Goal: Task Accomplishment & Management: Complete application form

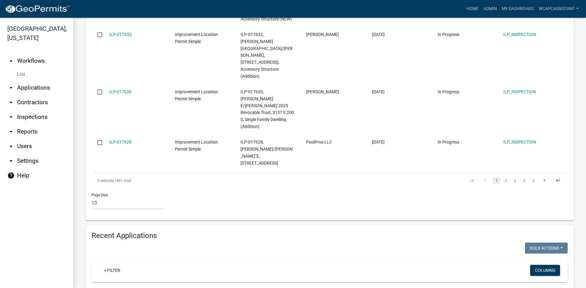
scroll to position [549, 0]
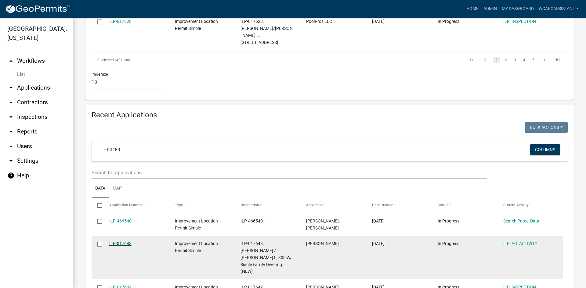
click at [122, 241] on link "ILP-017643" at bounding box center [120, 243] width 22 height 5
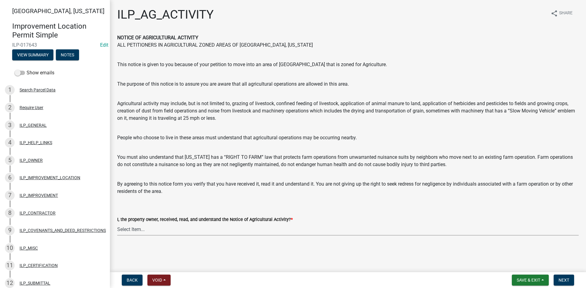
click at [139, 230] on select "Select Item... YES" at bounding box center [347, 229] width 461 height 13
click at [117, 223] on select "Select Item... YES" at bounding box center [347, 229] width 461 height 13
select select "421fbd71-6b46-4b3f-8fb8-f511ed41ec25"
click at [565, 281] on span "Next" at bounding box center [563, 280] width 11 height 5
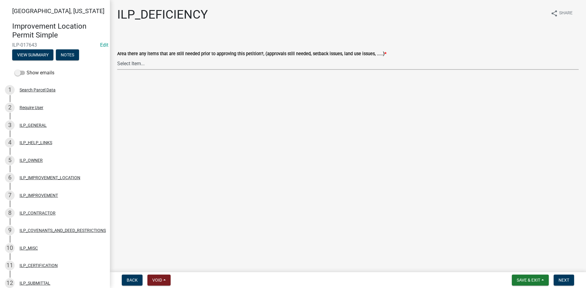
click at [130, 62] on select "Select Item... YES NO" at bounding box center [347, 63] width 461 height 13
click at [117, 57] on select "Select Item... YES NO" at bounding box center [347, 63] width 461 height 13
click at [132, 67] on select "Select Item... YES NO" at bounding box center [347, 63] width 461 height 13
click at [117, 57] on select "Select Item... YES NO" at bounding box center [347, 63] width 461 height 13
select select "88f51f67-ad00-412f-ad25-d9a24cd42bdb"
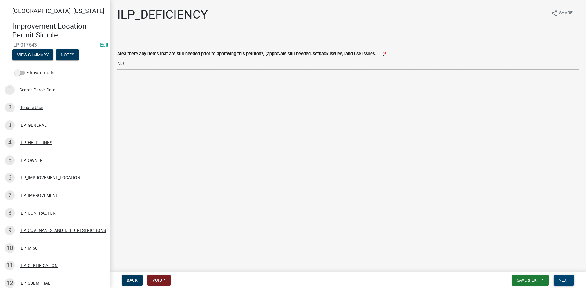
click at [565, 277] on button "Next" at bounding box center [564, 280] width 20 height 11
click at [169, 69] on select "Select Item... Denied Approved" at bounding box center [347, 63] width 461 height 13
click at [117, 57] on select "Select Item... Denied Approved" at bounding box center [347, 63] width 461 height 13
select select "676ca0ef-d742-4b5a-a79e-763cf2a28fc9"
click at [559, 279] on span "Next" at bounding box center [563, 280] width 11 height 5
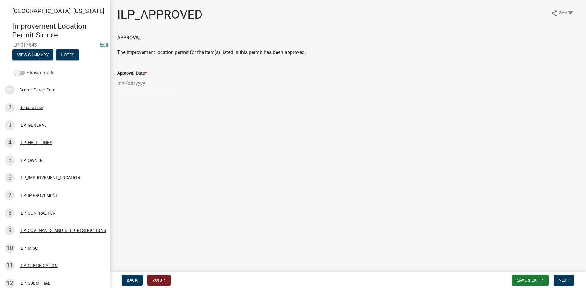
click at [139, 81] on div at bounding box center [145, 83] width 56 height 13
select select "8"
select select "2025"
click at [144, 146] on div "20" at bounding box center [143, 145] width 10 height 10
type input "[DATE]"
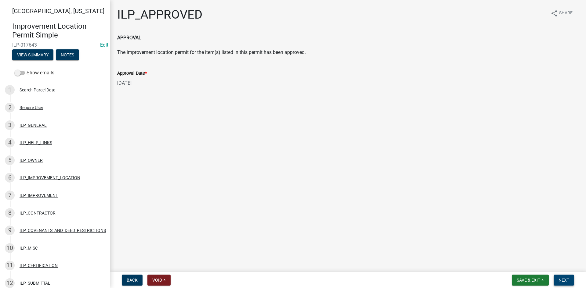
click at [563, 283] on span "Next" at bounding box center [563, 280] width 11 height 5
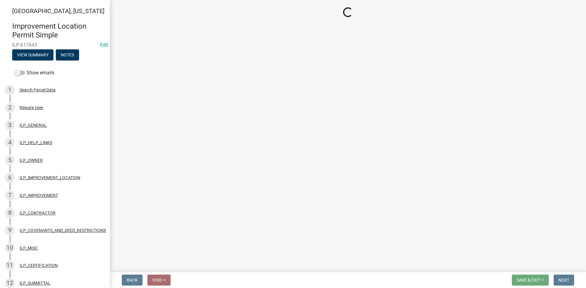
select select "3: 3"
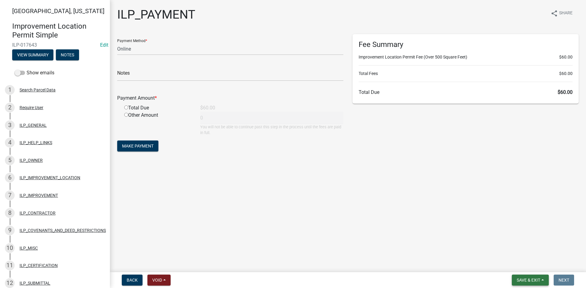
click at [528, 280] on span "Save & Exit" at bounding box center [528, 280] width 23 height 5
click at [512, 264] on button "Save & Exit" at bounding box center [524, 264] width 49 height 15
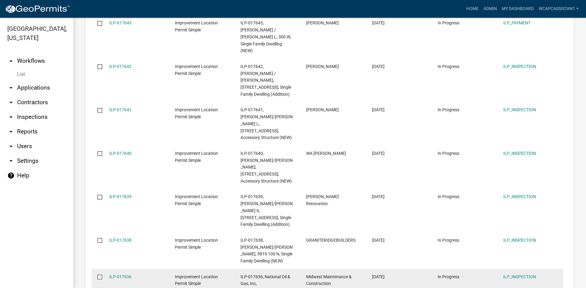
scroll to position [777, 0]
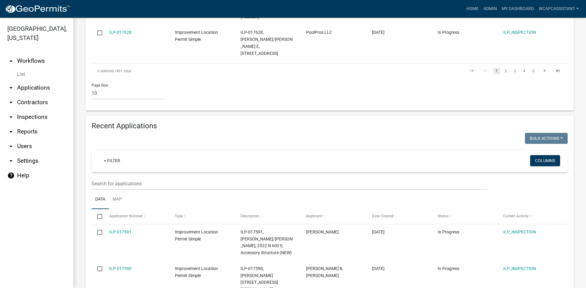
scroll to position [535, 0]
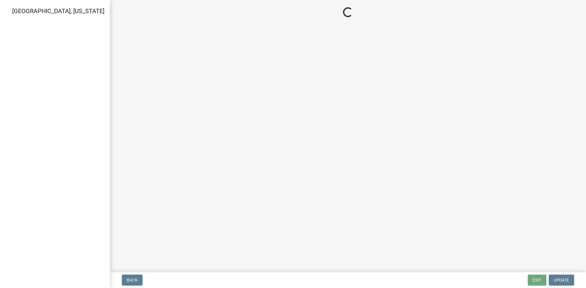
select select "3: 3"
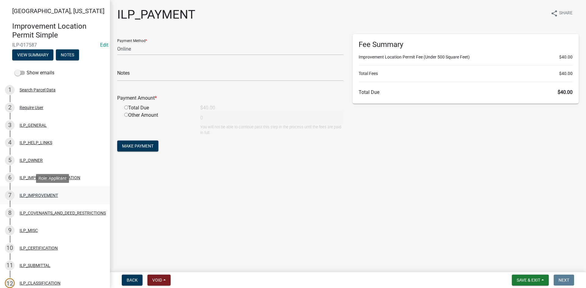
click at [38, 197] on div "ILP_IMPROVEMENT" at bounding box center [39, 195] width 38 height 4
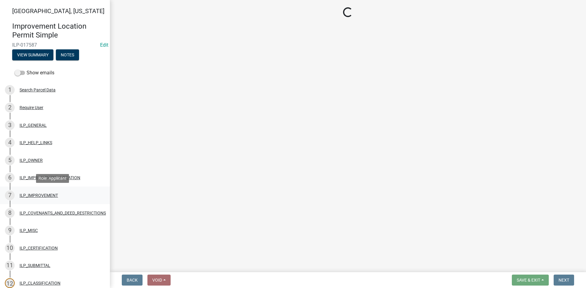
select select "d0c397cf-92c1-4d75-b08b-a5d0ada822ad"
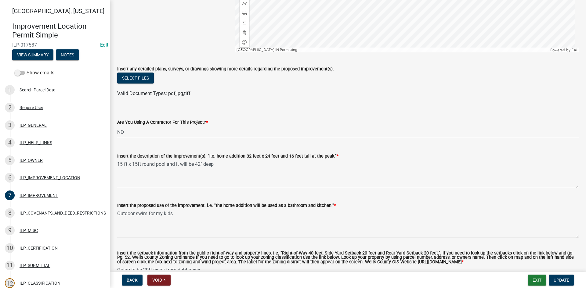
scroll to position [153, 0]
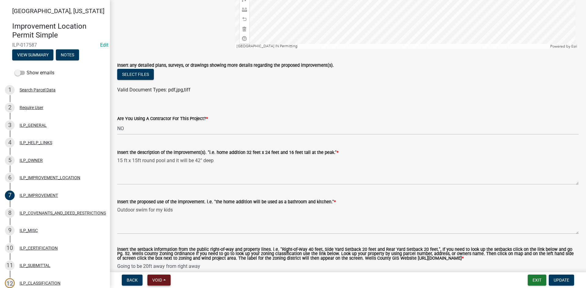
click at [161, 281] on span "Void" at bounding box center [157, 280] width 10 height 5
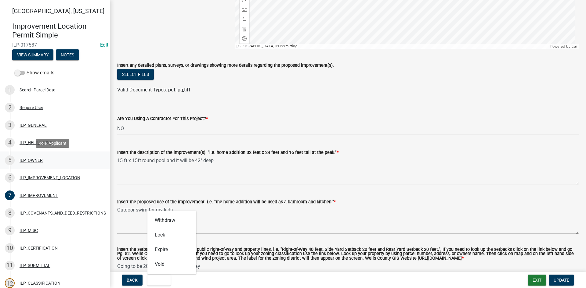
click at [38, 164] on div "5 ILP_OWNER" at bounding box center [52, 161] width 95 height 10
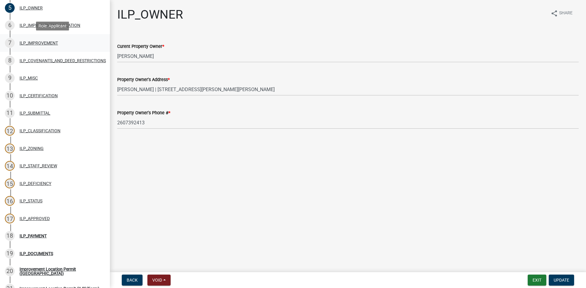
click at [33, 41] on div "ILP_IMPROVEMENT" at bounding box center [39, 43] width 38 height 4
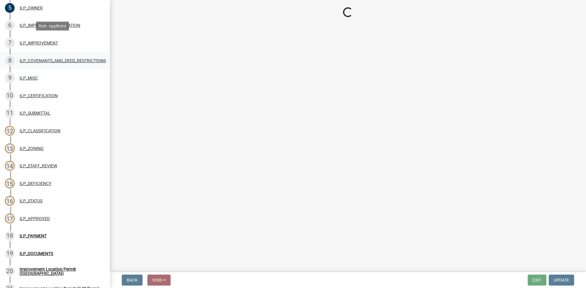
select select "d0c397cf-92c1-4d75-b08b-a5d0ada822ad"
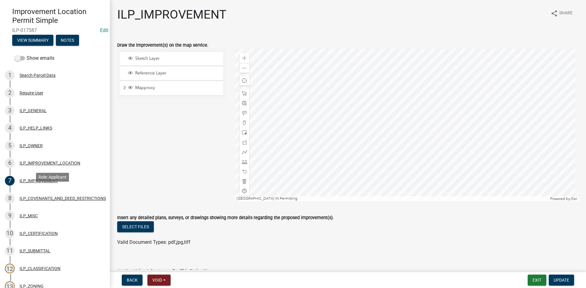
scroll to position [0, 0]
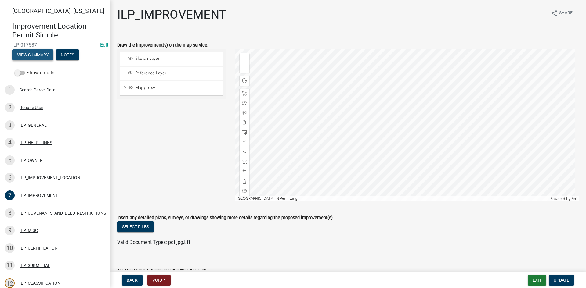
click at [32, 56] on button "View Summary" at bounding box center [32, 54] width 41 height 11
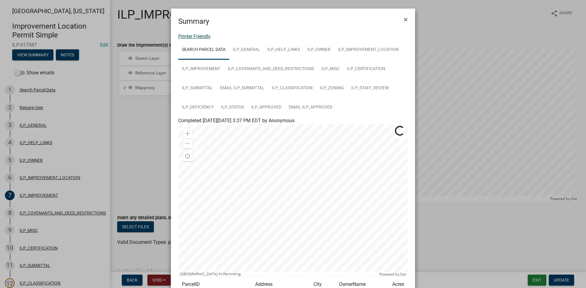
click at [193, 36] on link "Printer Friendly" at bounding box center [194, 37] width 32 height 6
click at [404, 20] on span "×" at bounding box center [406, 19] width 4 height 9
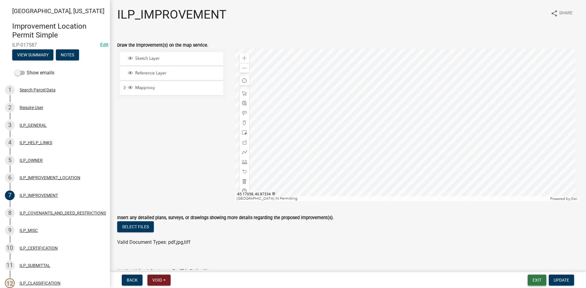
click at [538, 278] on button "Exit" at bounding box center [537, 280] width 19 height 11
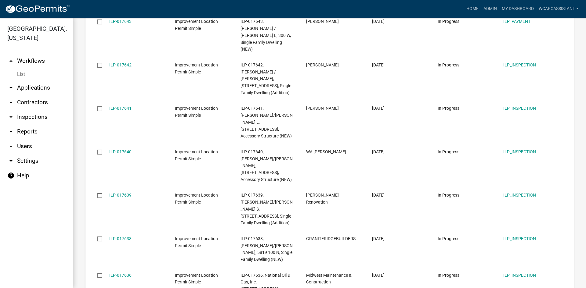
scroll to position [777, 0]
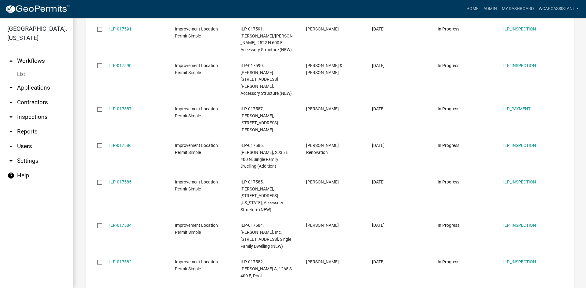
scroll to position [749, 0]
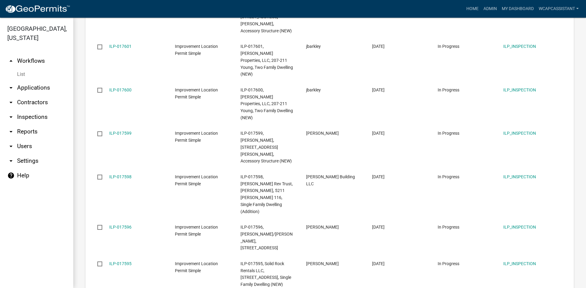
scroll to position [804, 0]
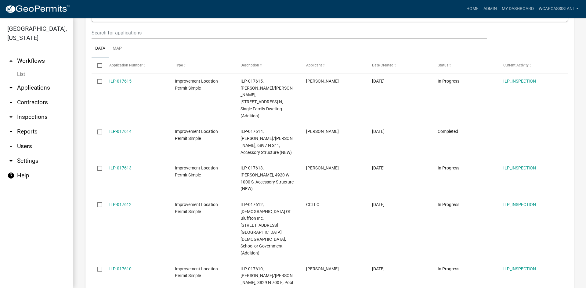
scroll to position [661, 0]
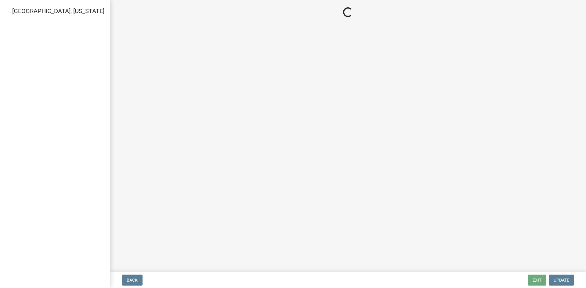
select select "3: 3"
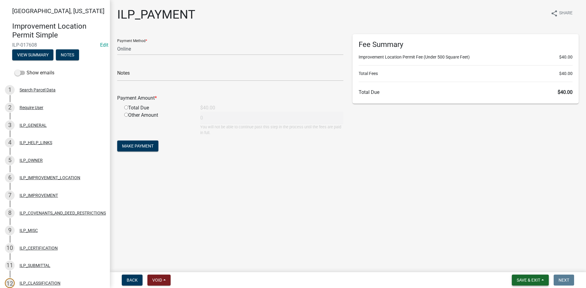
click at [529, 281] on span "Save & Exit" at bounding box center [528, 280] width 23 height 5
click at [518, 258] on button "Save & Exit" at bounding box center [524, 264] width 49 height 15
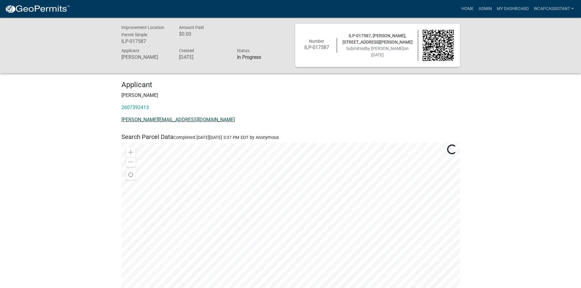
click at [148, 121] on link "Dustin_Jackson@outlook.com" at bounding box center [178, 120] width 114 height 6
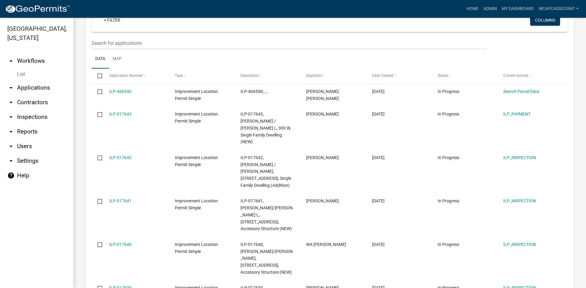
scroll to position [777, 0]
